Goal: Navigation & Orientation: Find specific page/section

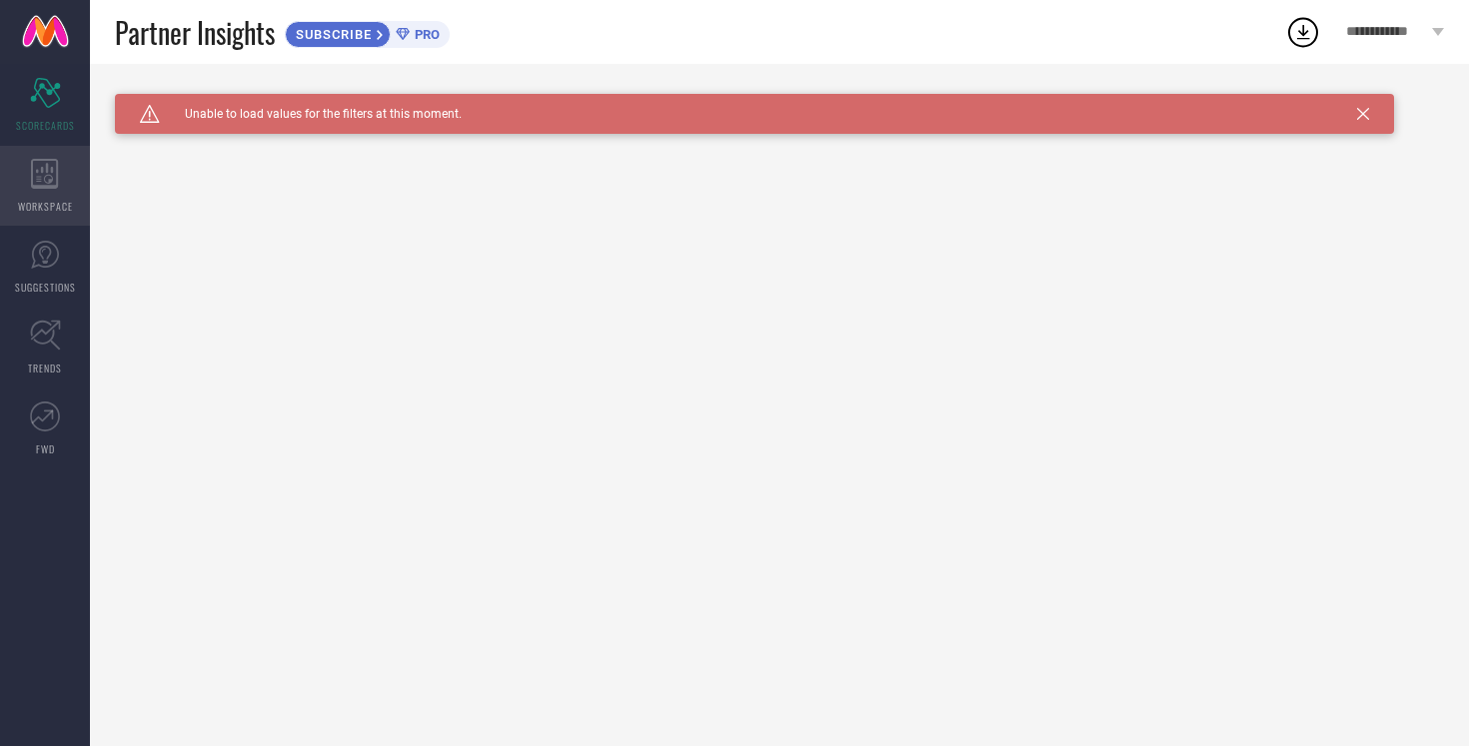
click at [43, 174] on icon at bounding box center [45, 174] width 28 height 30
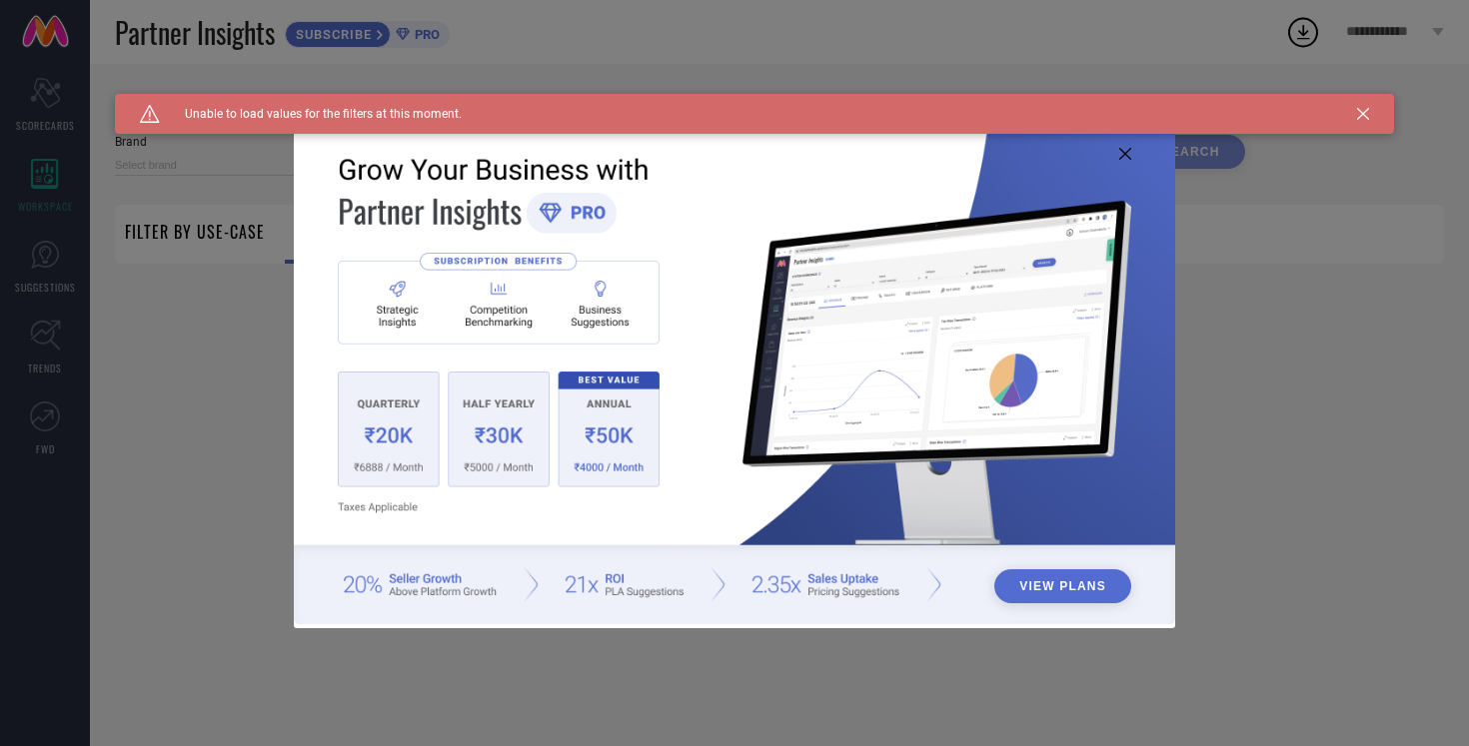
type input "1 STOP FASHION"
type input "All"
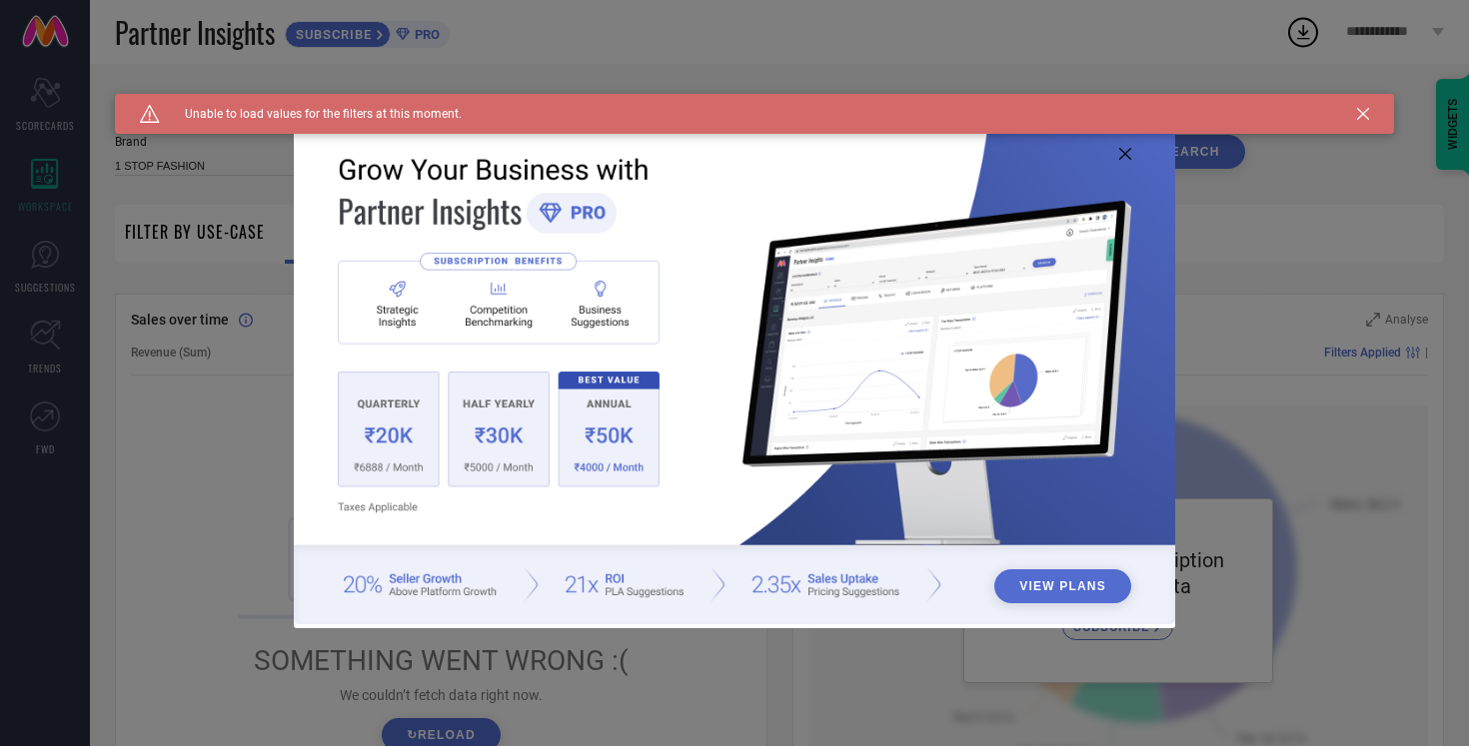
click at [1128, 155] on icon at bounding box center [1125, 154] width 12 height 12
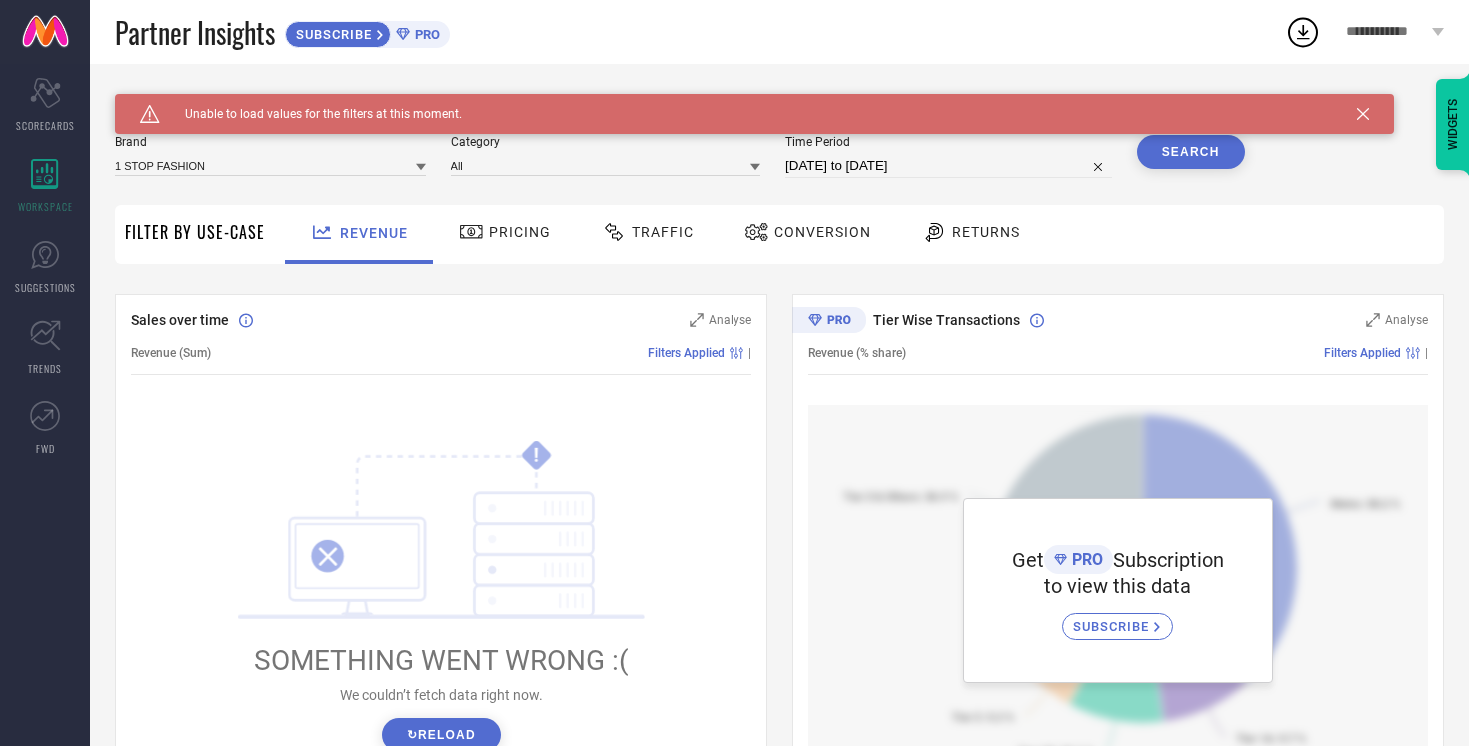
click at [1368, 120] on div "Caution Created with Sketch. Unable to load values for the filters at this mome…" at bounding box center [754, 114] width 1279 height 40
click at [1365, 112] on icon at bounding box center [1363, 114] width 12 height 12
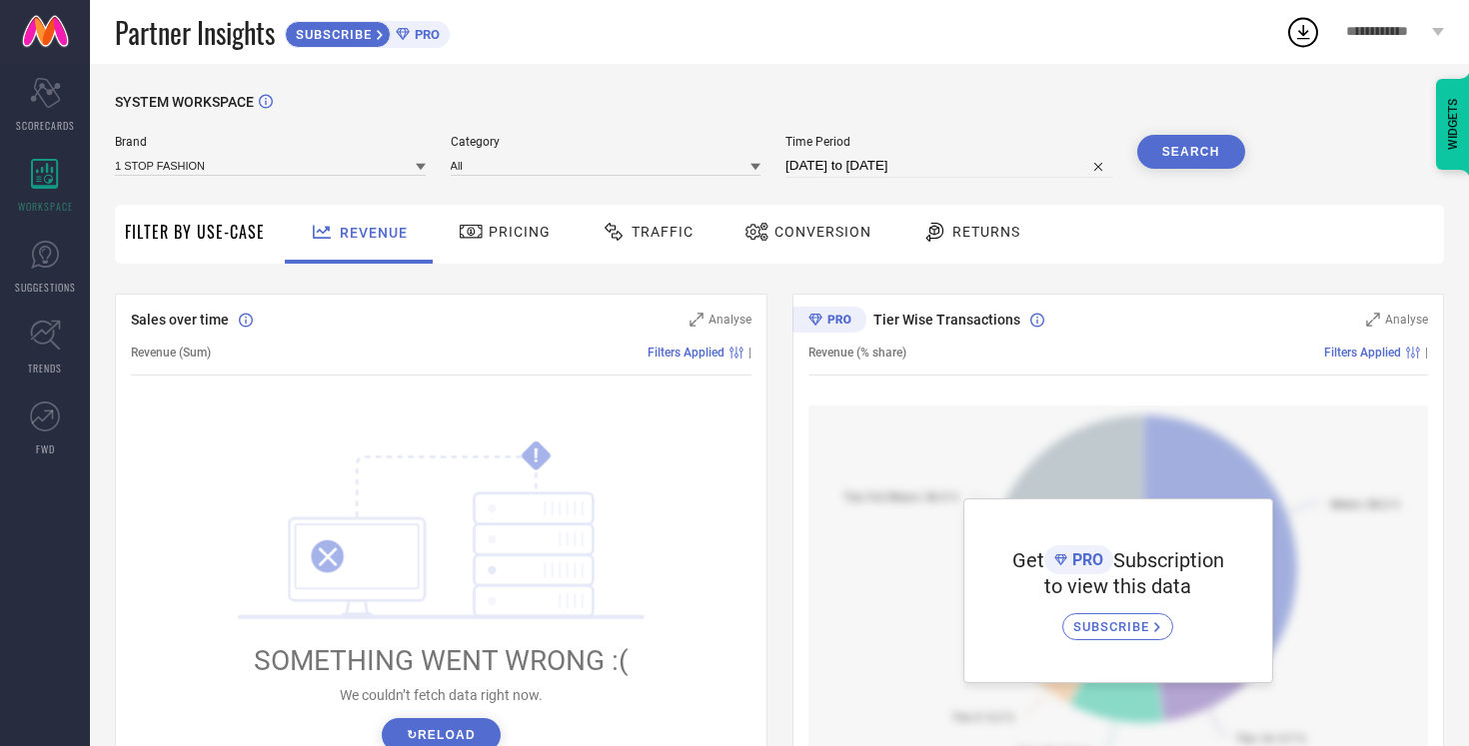
click at [363, 39] on span "SUBSCRIBE" at bounding box center [331, 34] width 91 height 15
click at [1403, 27] on span "**********" at bounding box center [1386, 32] width 81 height 17
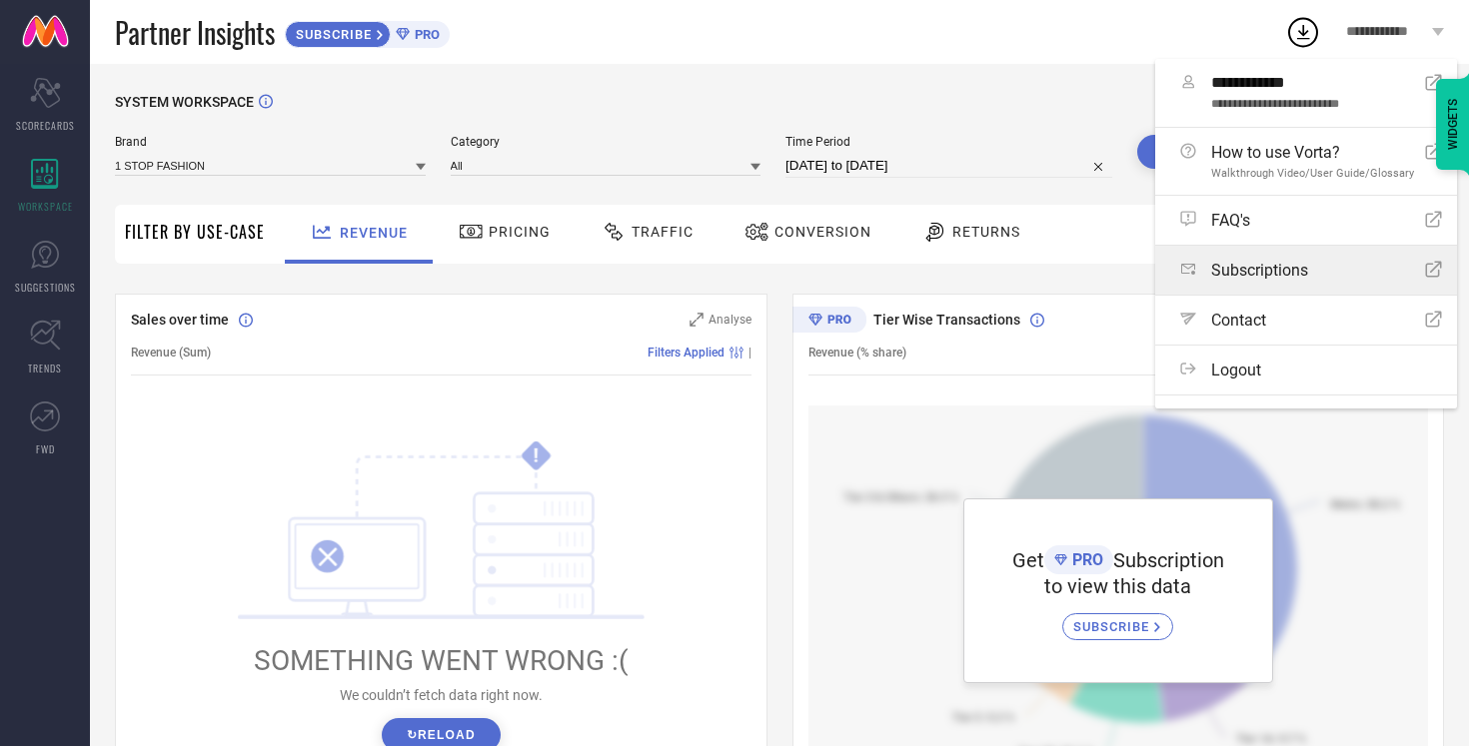
click at [1303, 271] on span "Subscriptions" at bounding box center [1259, 270] width 97 height 19
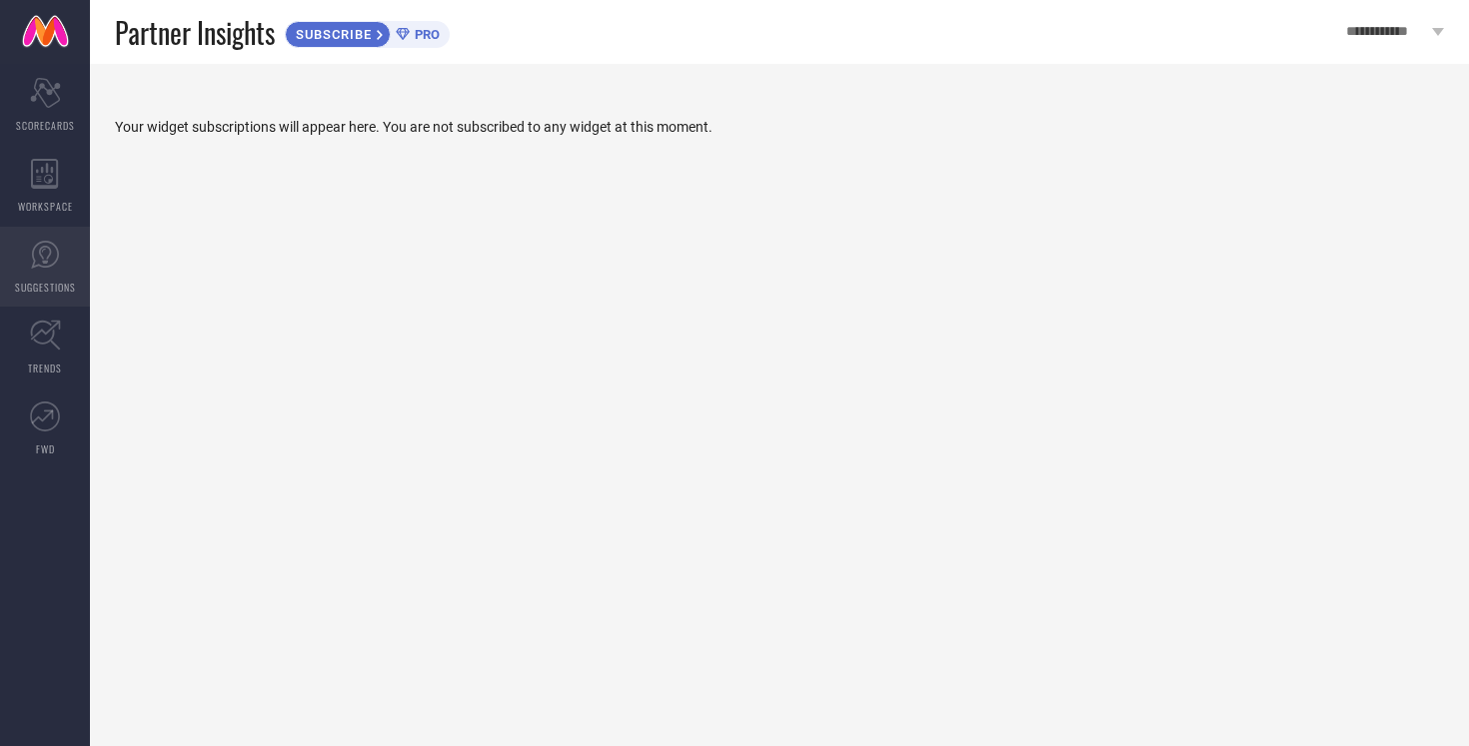
click at [39, 257] on icon at bounding box center [45, 255] width 30 height 30
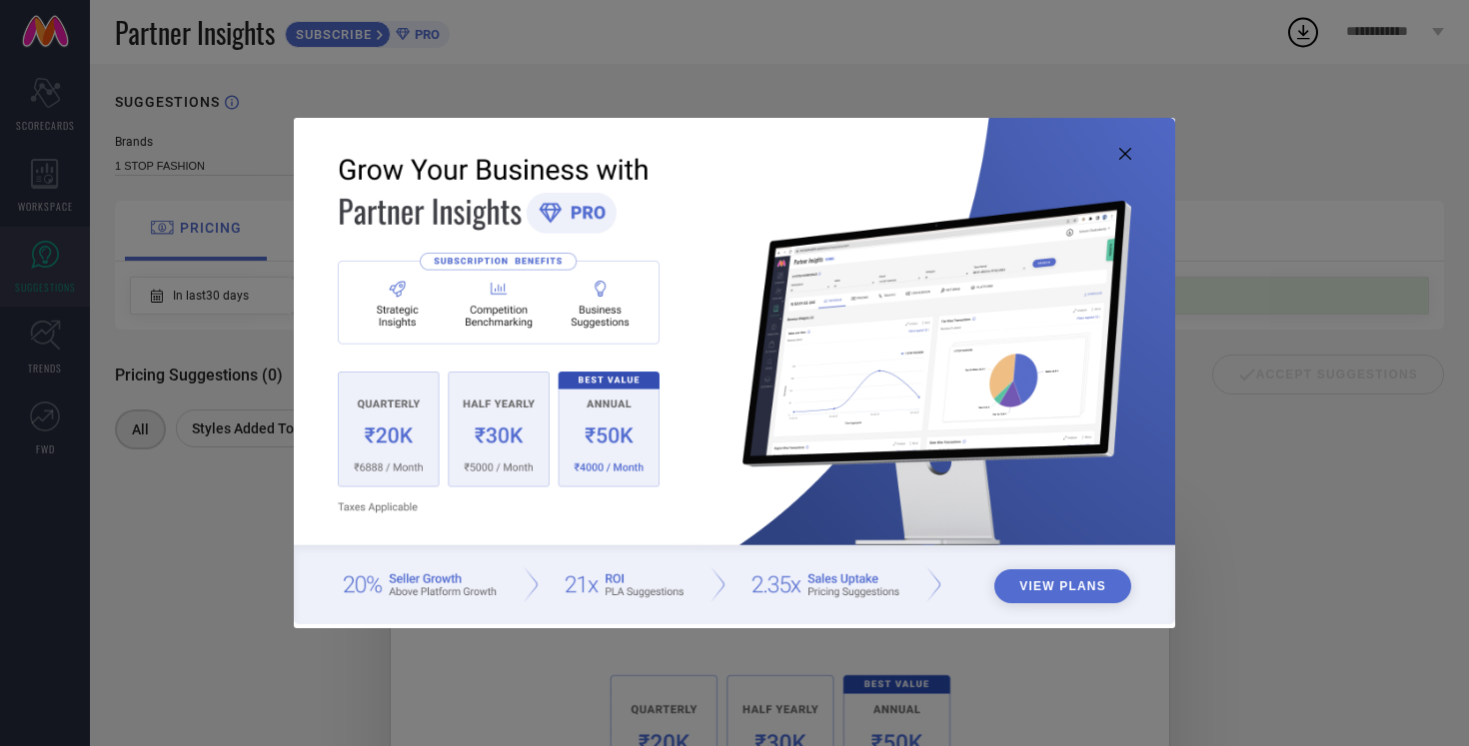
click at [1127, 159] on icon at bounding box center [1125, 154] width 12 height 12
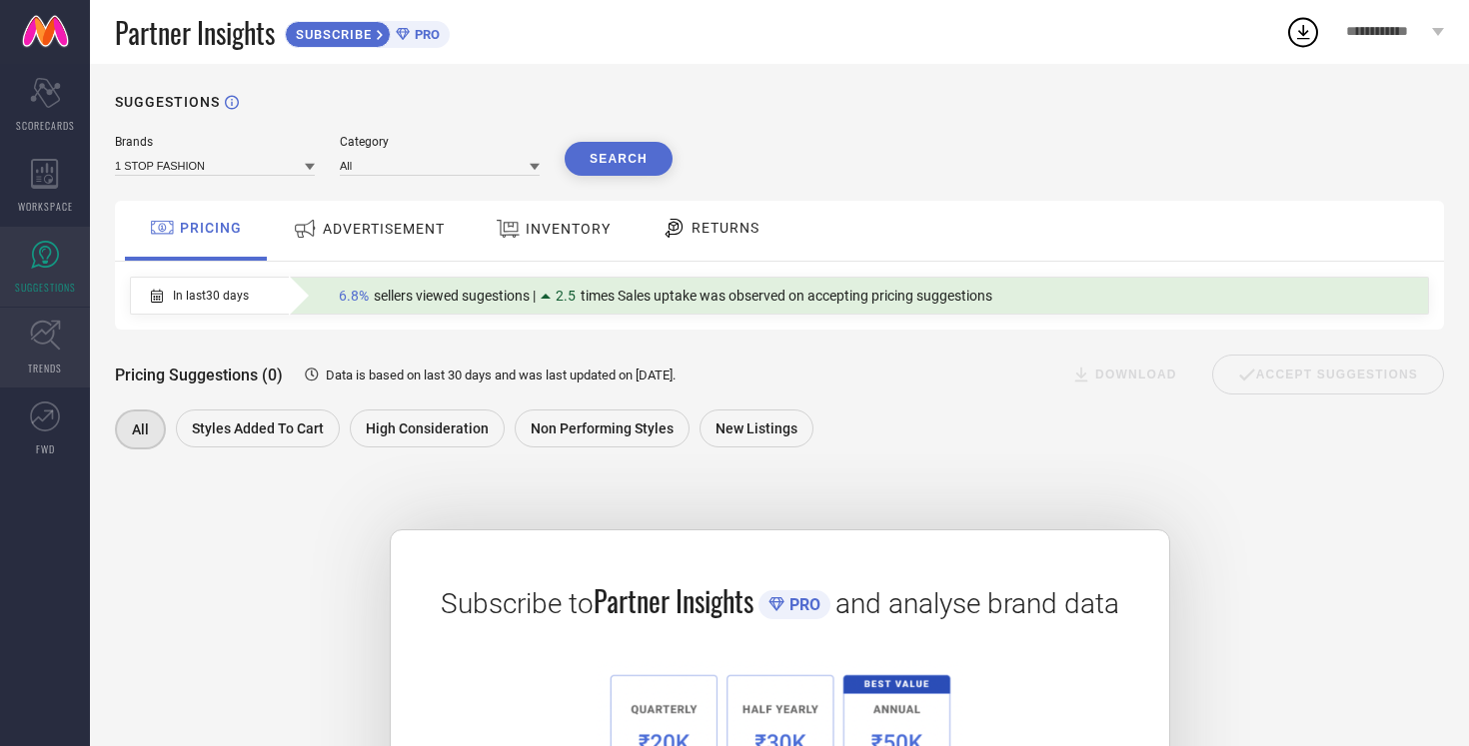
click at [37, 338] on icon at bounding box center [45, 335] width 31 height 31
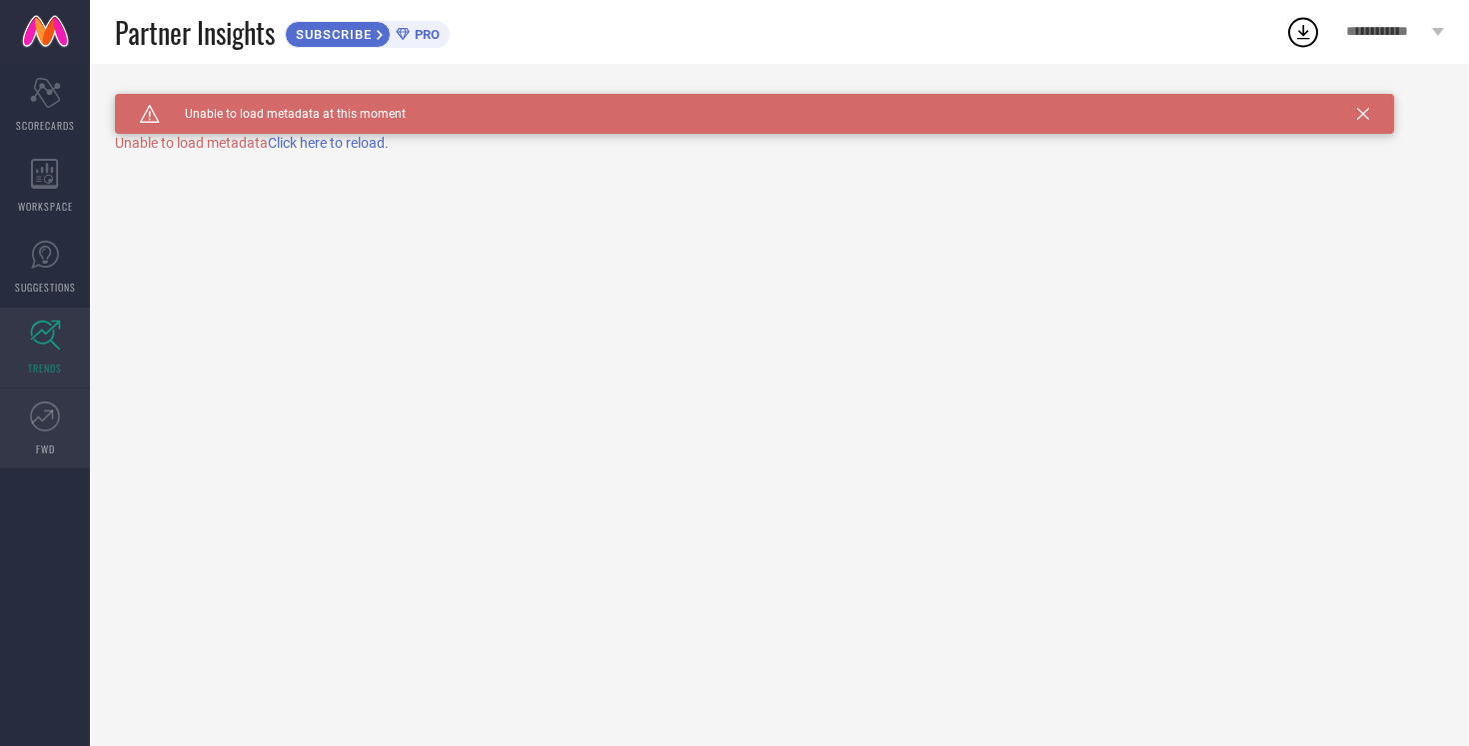
click at [46, 435] on link "FWD" at bounding box center [45, 429] width 90 height 80
